Goal: Task Accomplishment & Management: Manage account settings

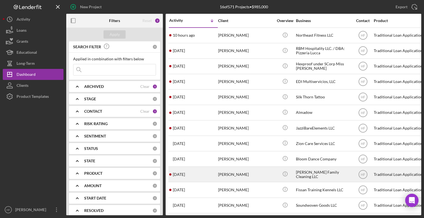
scroll to position [67, 0]
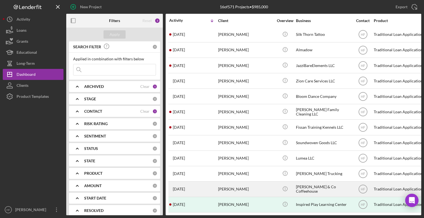
click at [228, 187] on div "[PERSON_NAME]" at bounding box center [245, 189] width 55 height 15
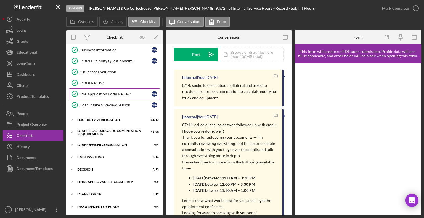
scroll to position [59, 0]
click at [96, 131] on div "Loan Processing & Documentation Requirements" at bounding box center [116, 132] width 79 height 6
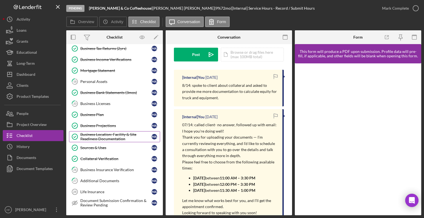
scroll to position [209, 0]
click at [110, 142] on link "Sources & Uses Sources & Uses M A" at bounding box center [114, 147] width 91 height 11
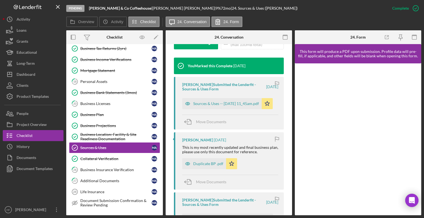
scroll to position [217, 0]
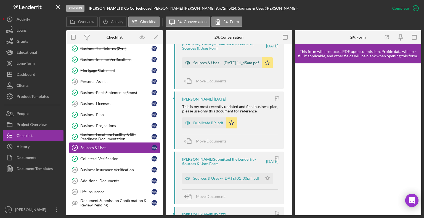
click at [227, 65] on div "Sources & Uses -- [DATE] 11_45am.pdf" at bounding box center [226, 63] width 66 height 4
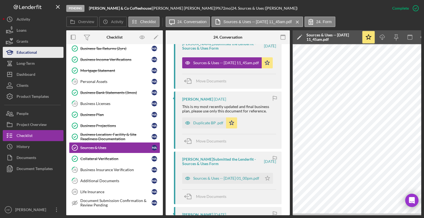
click at [49, 53] on button "Educational" at bounding box center [33, 52] width 61 height 11
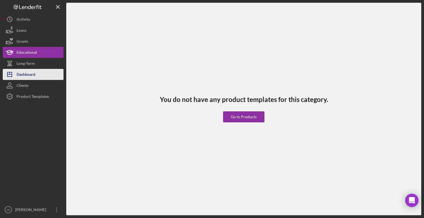
click at [45, 75] on button "Icon/Dashboard Dashboard" at bounding box center [33, 74] width 61 height 11
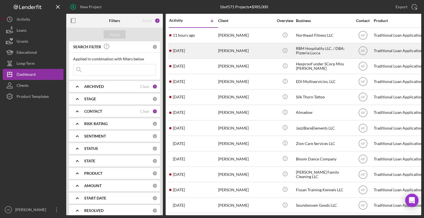
click at [215, 52] on div "2 days ago Brittany Garcia" at bounding box center [193, 51] width 48 height 15
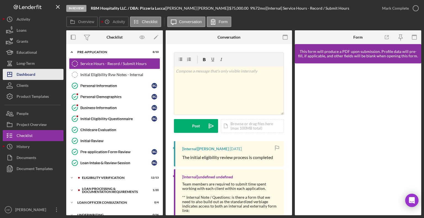
click at [52, 73] on button "Icon/Dashboard Dashboard" at bounding box center [33, 74] width 61 height 11
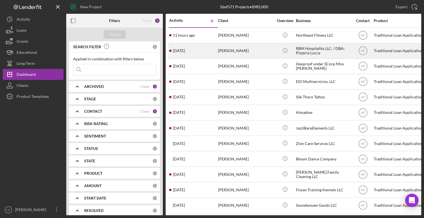
click at [230, 51] on div "[PERSON_NAME]" at bounding box center [245, 51] width 55 height 15
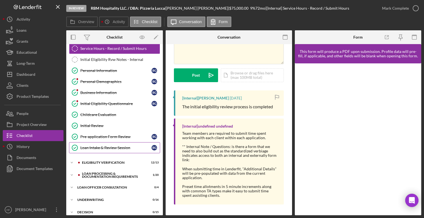
scroll to position [17, 0]
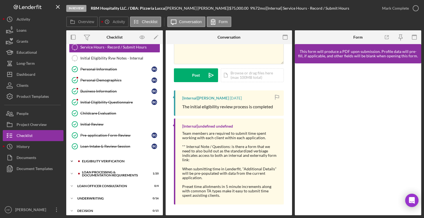
click at [116, 163] on div "Icon/Expander Eligibility Verification 12 / 13" at bounding box center [114, 161] width 97 height 11
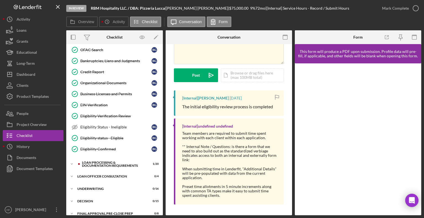
scroll to position [173, 0]
click at [116, 163] on div "Loan Processing & Documentation Requirements" at bounding box center [119, 164] width 74 height 6
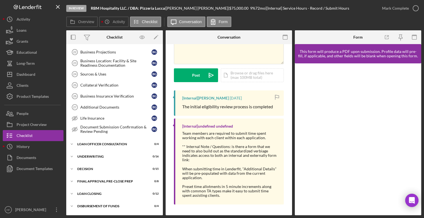
scroll to position [429, 0]
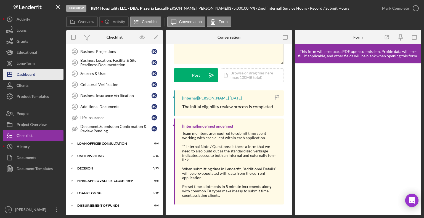
drag, startPoint x: 264, startPoint y: 216, endPoint x: 35, endPoint y: 75, distance: 268.8
click at [35, 75] on div "Dashboard" at bounding box center [26, 75] width 19 height 12
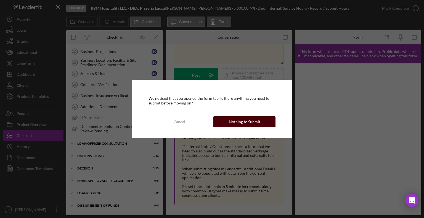
click at [252, 119] on div "Nothing to Submit" at bounding box center [244, 121] width 31 height 11
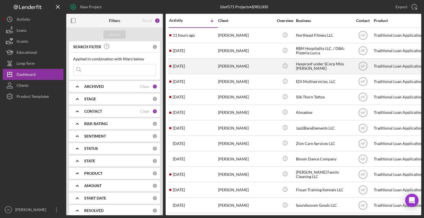
click at [212, 68] on div "5 days ago Elise Cleereman" at bounding box center [193, 66] width 48 height 15
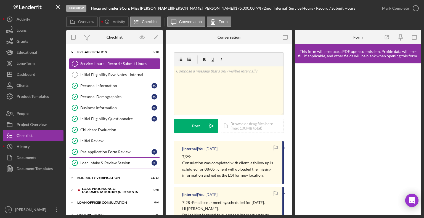
scroll to position [94, 0]
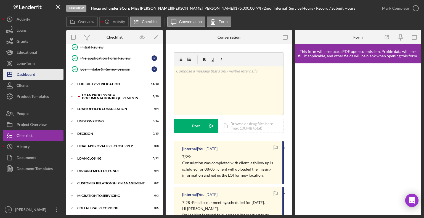
click at [34, 75] on div "Dashboard" at bounding box center [26, 75] width 19 height 12
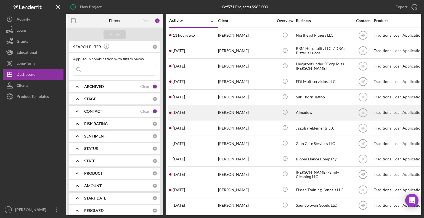
click at [206, 116] on div "2 weeks ago Hamdi Shabele" at bounding box center [193, 112] width 48 height 15
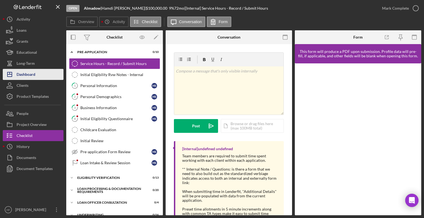
click at [28, 75] on div "Dashboard" at bounding box center [26, 75] width 19 height 12
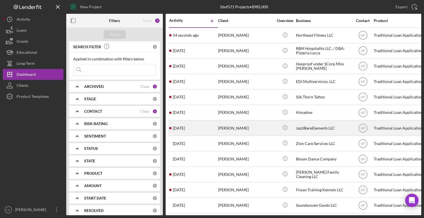
click at [247, 130] on div "[PERSON_NAME]" at bounding box center [245, 128] width 55 height 15
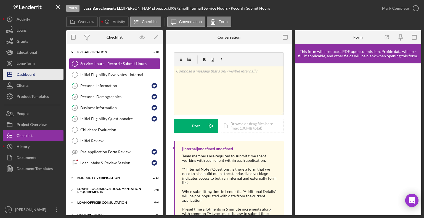
click at [38, 73] on button "Icon/Dashboard Dashboard" at bounding box center [33, 74] width 61 height 11
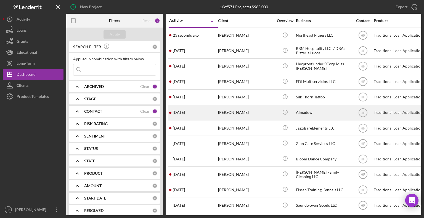
click at [217, 110] on div "2 weeks ago Hamdi Shabele" at bounding box center [193, 112] width 48 height 15
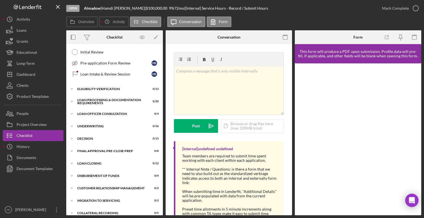
scroll to position [94, 0]
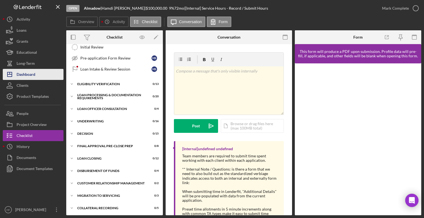
click at [38, 70] on button "Icon/Dashboard Dashboard" at bounding box center [33, 74] width 61 height 11
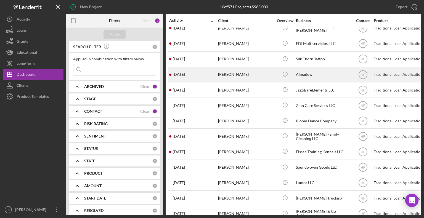
scroll to position [39, 0]
click at [242, 74] on div "[PERSON_NAME]" at bounding box center [245, 74] width 55 height 15
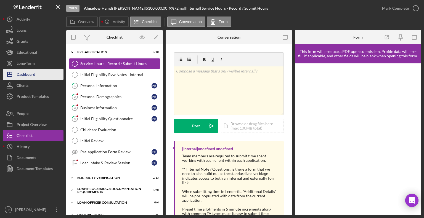
click at [44, 71] on button "Icon/Dashboard Dashboard" at bounding box center [33, 74] width 61 height 11
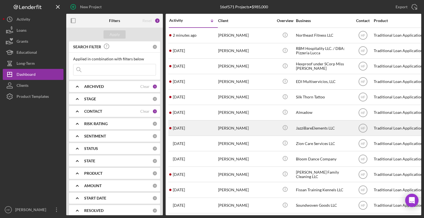
click at [214, 127] on div "2 weeks ago Jasmine peacock" at bounding box center [193, 128] width 48 height 15
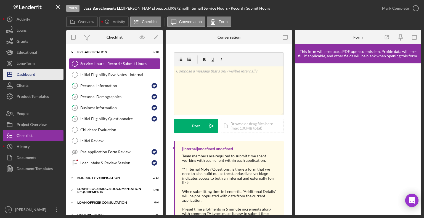
click at [35, 78] on div "Dashboard" at bounding box center [26, 75] width 19 height 12
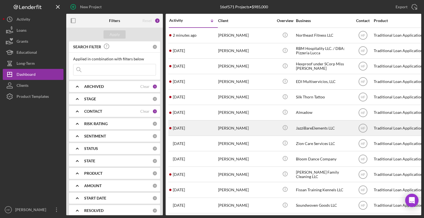
click at [298, 129] on div "JazziBareElements LLC" at bounding box center [323, 128] width 55 height 15
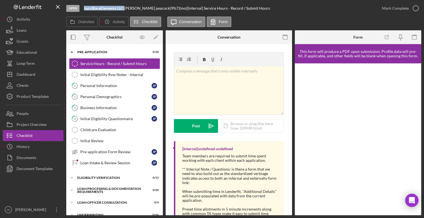
drag, startPoint x: 84, startPoint y: 7, endPoint x: 124, endPoint y: 6, distance: 39.5
click at [123, 6] on b "JazziBareElements LLC" at bounding box center [103, 8] width 39 height 5
copy b "JazziBareElements LLC"
click at [41, 76] on button "Icon/Dashboard Dashboard" at bounding box center [33, 74] width 61 height 11
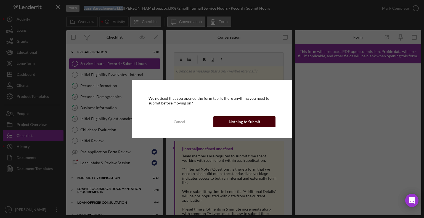
click at [251, 122] on div "Nothing to Submit" at bounding box center [244, 121] width 31 height 11
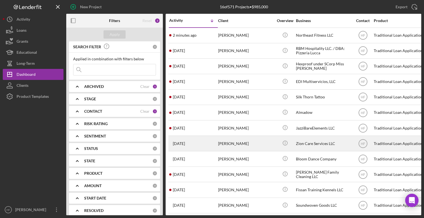
click at [258, 141] on div "Pamela Arrey" at bounding box center [245, 143] width 55 height 15
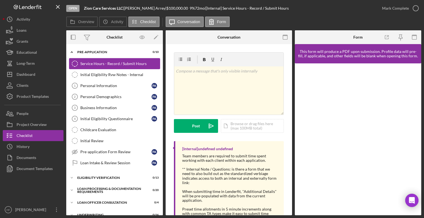
click at [144, 65] on div "Service Hours - Record / Submit Hours" at bounding box center [119, 64] width 79 height 4
click at [108, 87] on div "Personal Information" at bounding box center [115, 86] width 71 height 4
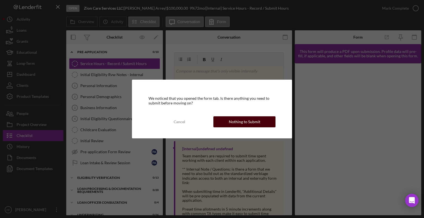
click at [253, 118] on div "Nothing to Submit" at bounding box center [244, 121] width 31 height 11
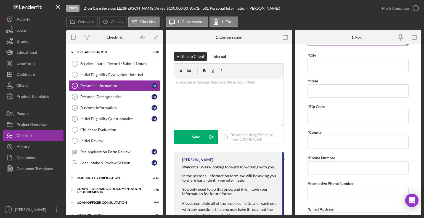
scroll to position [138, 0]
click at [138, 98] on div "Personal Demographics" at bounding box center [115, 97] width 71 height 4
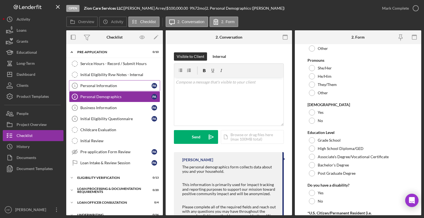
click at [111, 83] on link "Personal Information 1 Personal Information P A" at bounding box center [114, 85] width 91 height 11
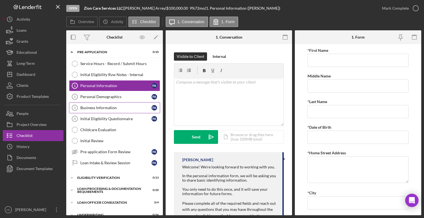
click at [120, 107] on div "Business Information" at bounding box center [115, 108] width 71 height 4
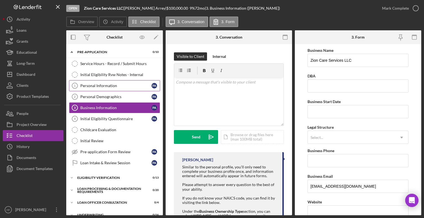
click at [104, 89] on link "Personal Information 1 Personal Information P A" at bounding box center [114, 85] width 91 height 11
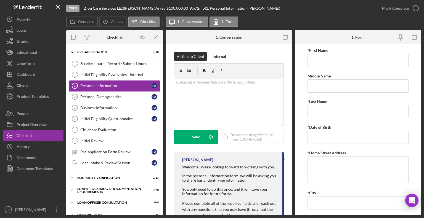
click at [106, 100] on link "Personal Demographics 2 Personal Demographics P A" at bounding box center [114, 96] width 91 height 11
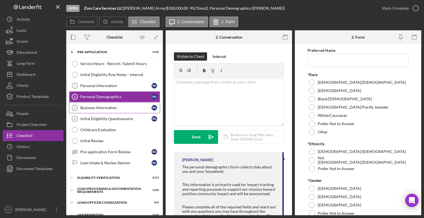
click at [108, 108] on div "Business Information" at bounding box center [115, 108] width 71 height 4
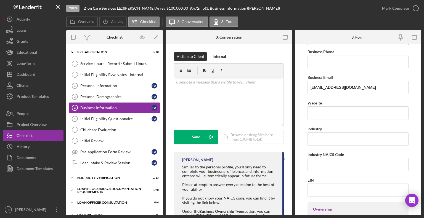
scroll to position [101, 0]
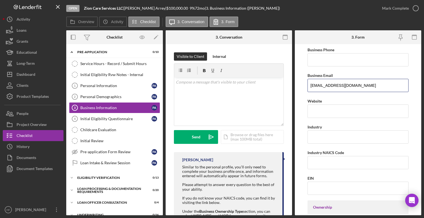
drag, startPoint x: 358, startPoint y: 86, endPoint x: 305, endPoint y: 82, distance: 53.1
click at [305, 82] on form "Business Name Zion Care Services LLC DBA Business Start Date Legal Structure Se…" at bounding box center [358, 129] width 126 height 171
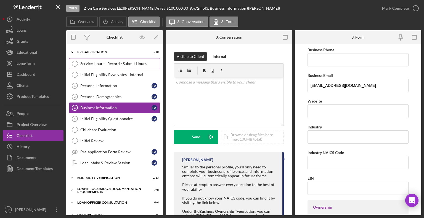
click at [132, 63] on div "Service Hours - Record / Submit Hours" at bounding box center [119, 64] width 79 height 4
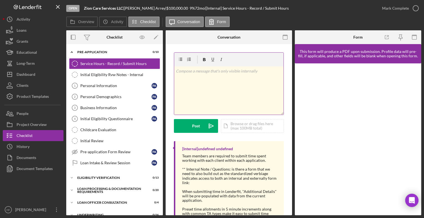
click at [205, 79] on div "v Color teal Color pink Remove color Add row above Add row below Add column bef…" at bounding box center [228, 91] width 109 height 48
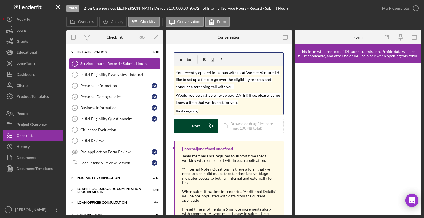
click at [195, 124] on div "Post" at bounding box center [196, 126] width 8 height 14
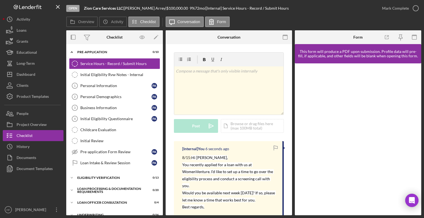
scroll to position [0, 0]
click at [43, 76] on button "Icon/Dashboard Dashboard" at bounding box center [33, 74] width 61 height 11
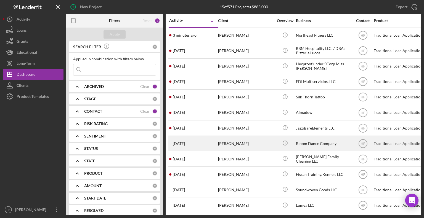
click at [242, 145] on div "[PERSON_NAME]" at bounding box center [245, 143] width 55 height 15
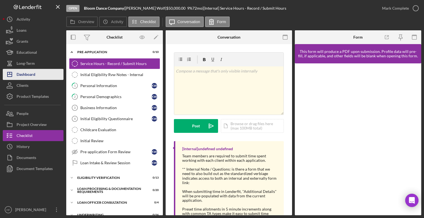
click at [35, 78] on div "Dashboard" at bounding box center [26, 75] width 19 height 12
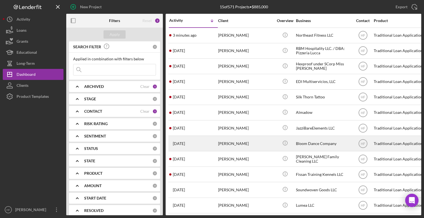
click at [239, 145] on div "[PERSON_NAME]" at bounding box center [245, 143] width 55 height 15
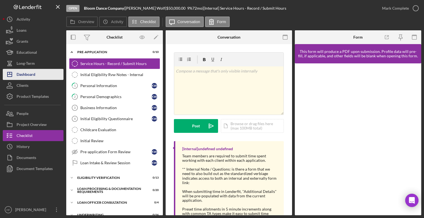
click at [38, 75] on button "Icon/Dashboard Dashboard" at bounding box center [33, 74] width 61 height 11
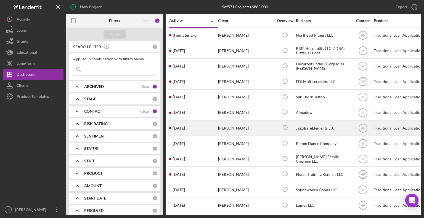
scroll to position [49, 0]
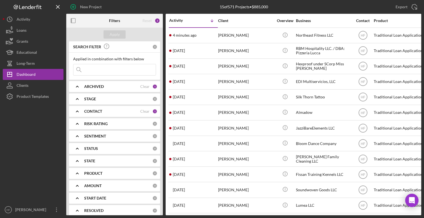
scroll to position [51, 0]
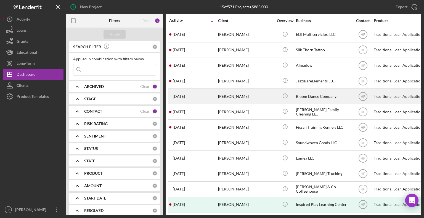
click at [258, 98] on div "[PERSON_NAME]" at bounding box center [245, 96] width 55 height 15
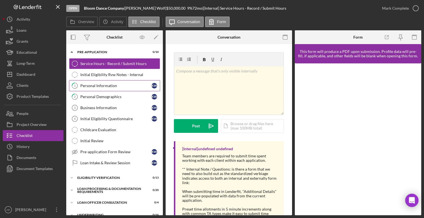
click at [126, 87] on div "Personal Information" at bounding box center [115, 86] width 71 height 4
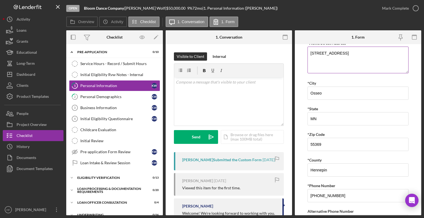
scroll to position [167, 0]
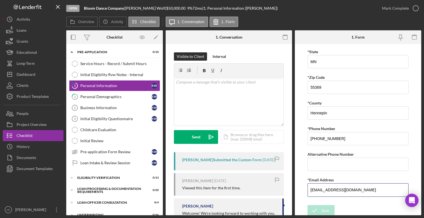
drag, startPoint x: 362, startPoint y: 188, endPoint x: 302, endPoint y: 189, distance: 60.2
click at [302, 189] on form "*First Name [PERSON_NAME] Middle Name *Last Name [PERSON_NAME] *Date of Birth […" at bounding box center [358, 129] width 126 height 171
click at [103, 176] on div "Eligibility Verification" at bounding box center [116, 177] width 79 height 3
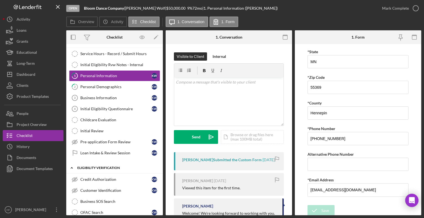
scroll to position [10, 0]
click at [35, 75] on div "Dashboard" at bounding box center [26, 75] width 19 height 12
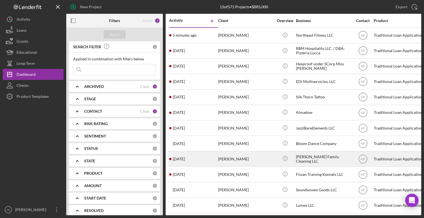
click at [212, 158] on div "[DATE] [PERSON_NAME]" at bounding box center [193, 159] width 48 height 15
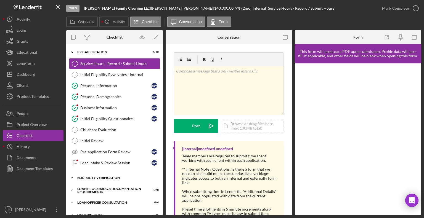
click at [87, 177] on div "Eligibility Verification" at bounding box center [116, 177] width 79 height 3
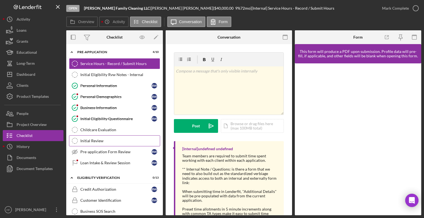
click at [110, 143] on link "Initial Review Initial Review" at bounding box center [114, 141] width 91 height 11
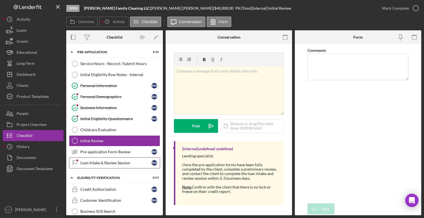
click at [116, 161] on div "Loan Intake & Review Session" at bounding box center [115, 163] width 71 height 4
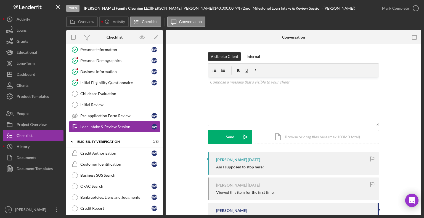
scroll to position [35, 0]
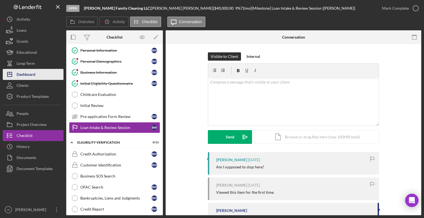
click at [35, 71] on div "Dashboard" at bounding box center [26, 75] width 19 height 12
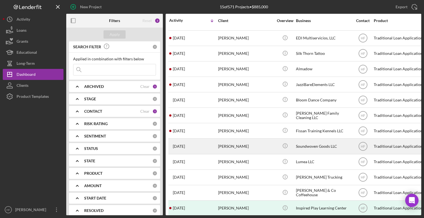
scroll to position [51, 0]
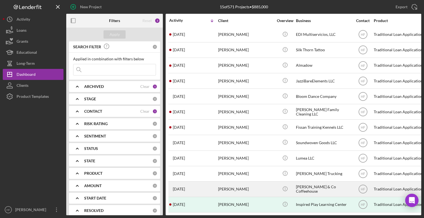
click at [245, 188] on div "[PERSON_NAME]" at bounding box center [245, 189] width 55 height 15
